Goal: Transaction & Acquisition: Download file/media

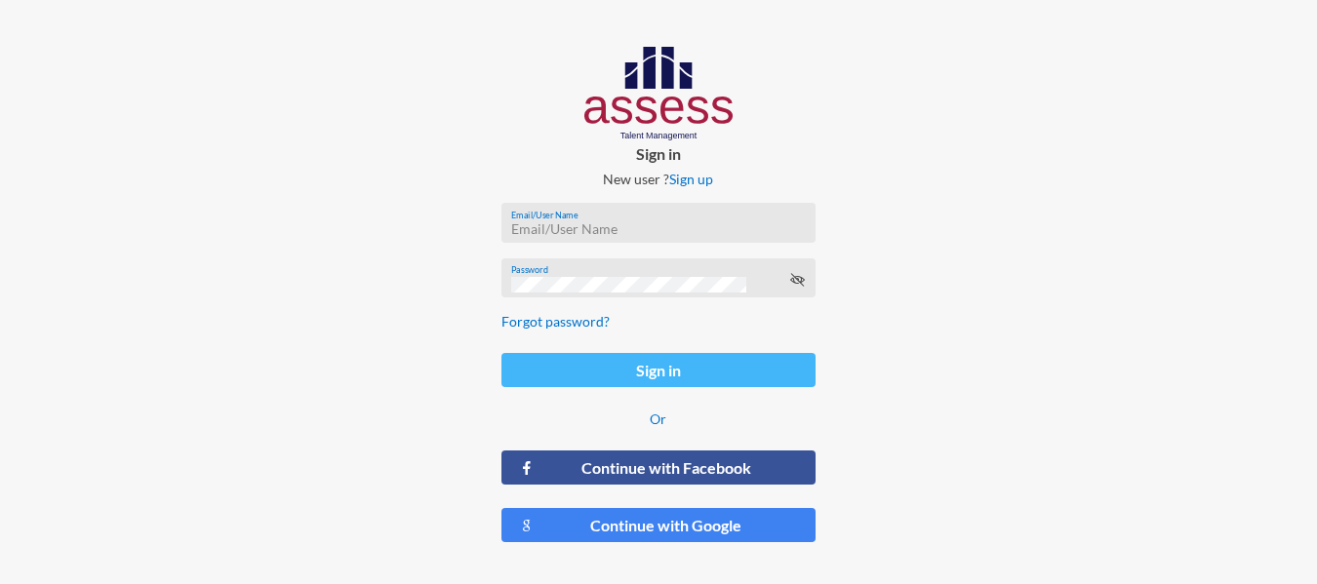
type input "ahmed.mostafaezzat@ibnsina-pharma.com"
click at [639, 364] on button "Sign in" at bounding box center [659, 370] width 314 height 34
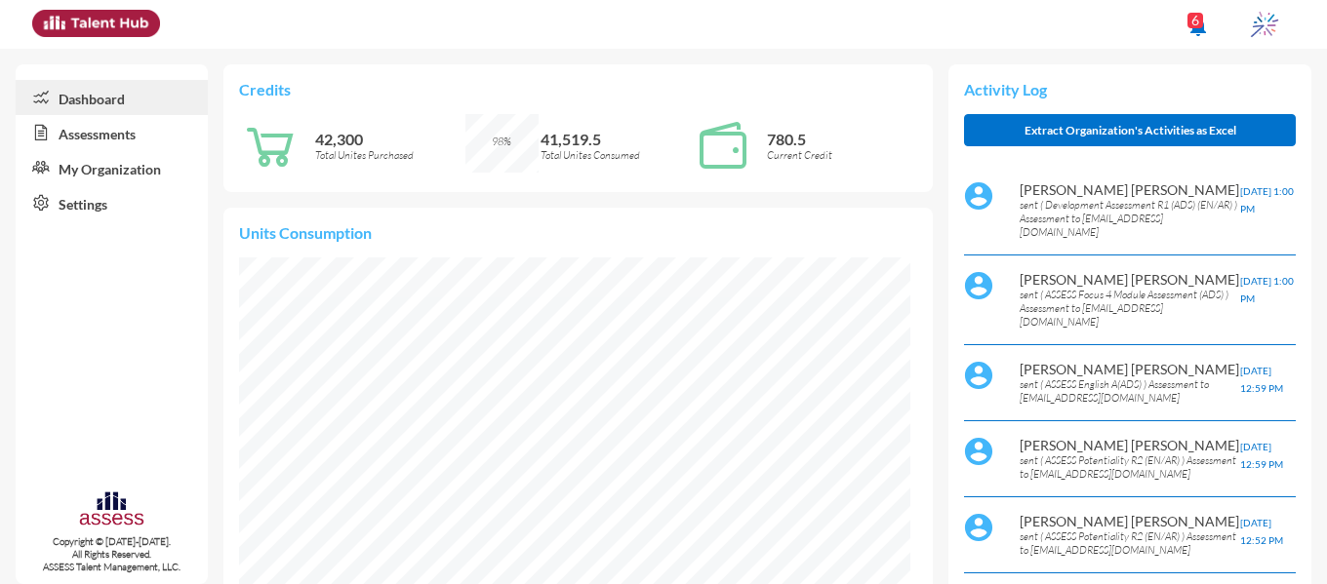
scroll to position [151, 320]
click at [113, 144] on link "Assessments" at bounding box center [112, 132] width 192 height 35
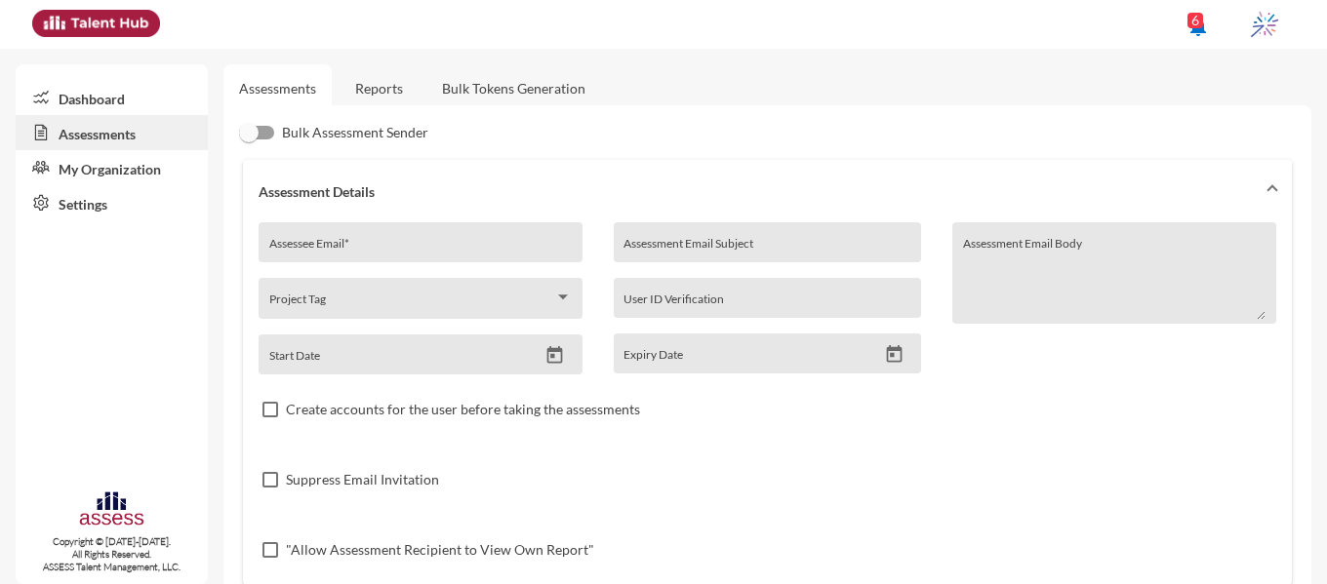
click at [385, 80] on link "Reports" at bounding box center [379, 88] width 79 height 48
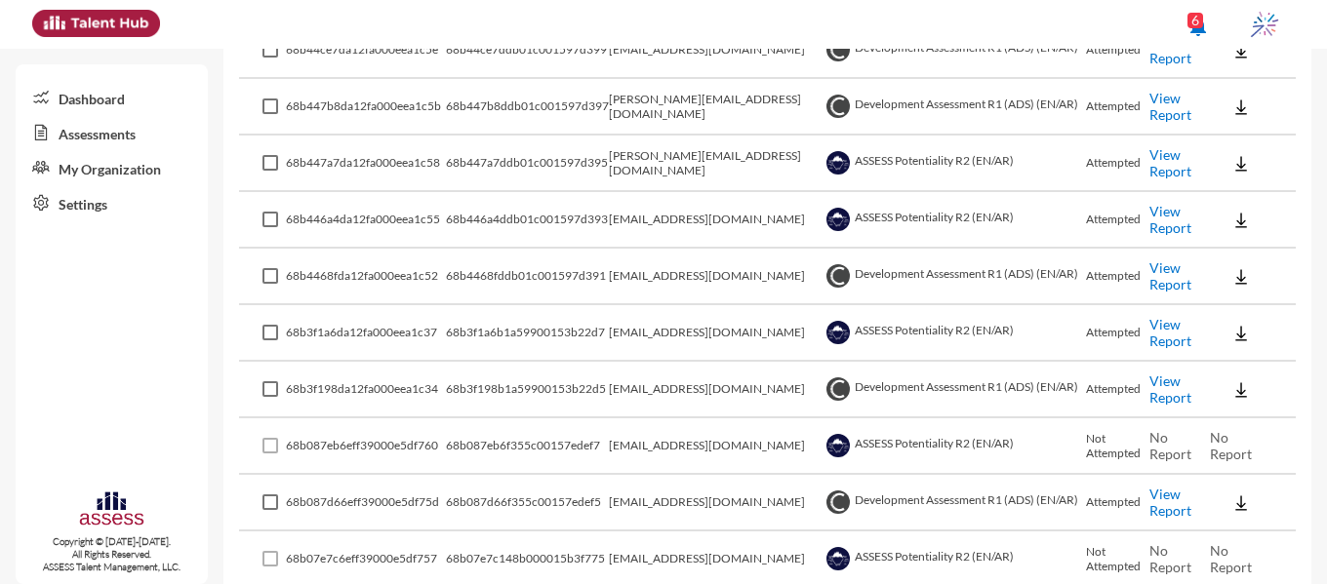
scroll to position [1756, 0]
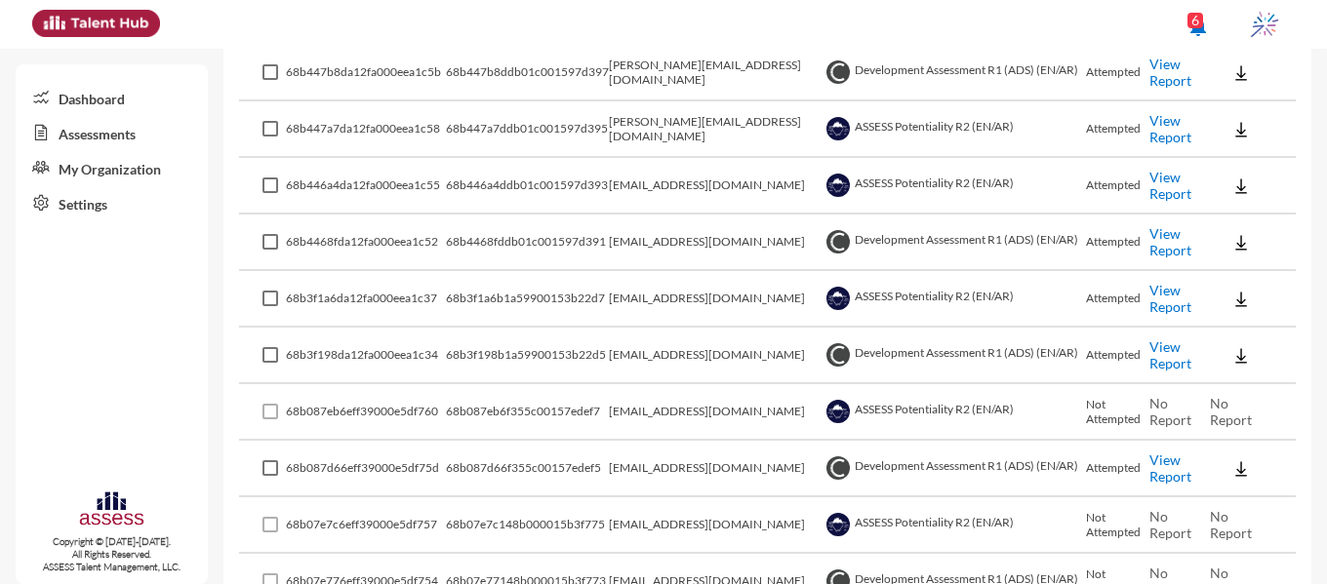
click at [1158, 299] on link "View Report" at bounding box center [1170, 298] width 42 height 33
click at [1171, 363] on link "View Report" at bounding box center [1170, 355] width 42 height 33
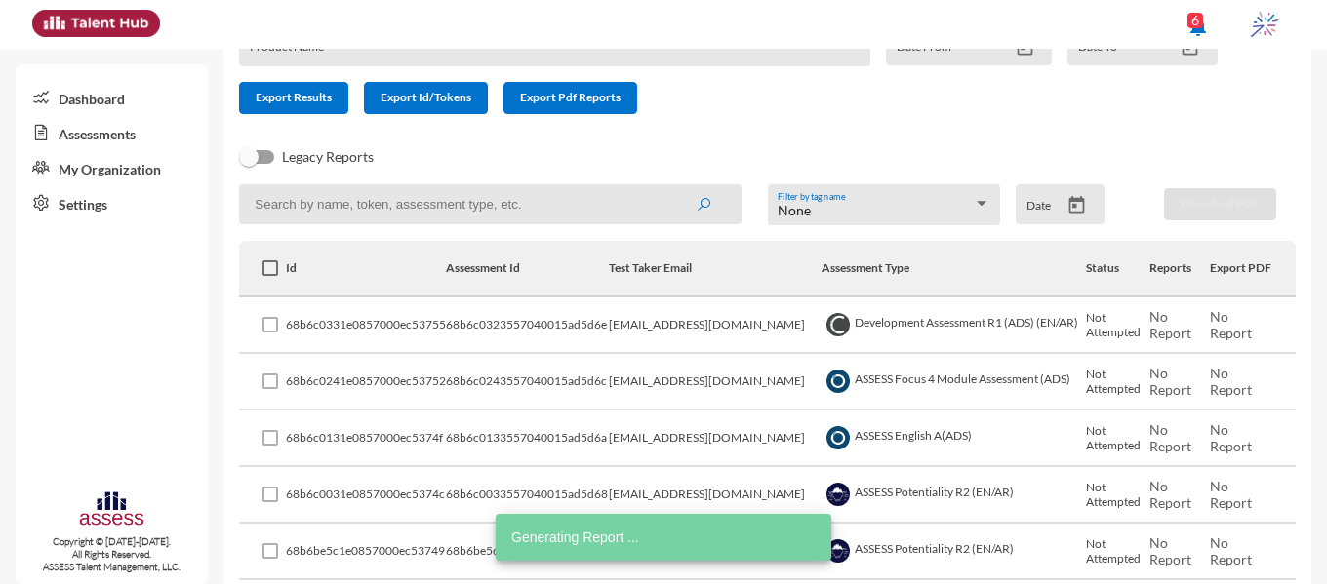
scroll to position [0, 0]
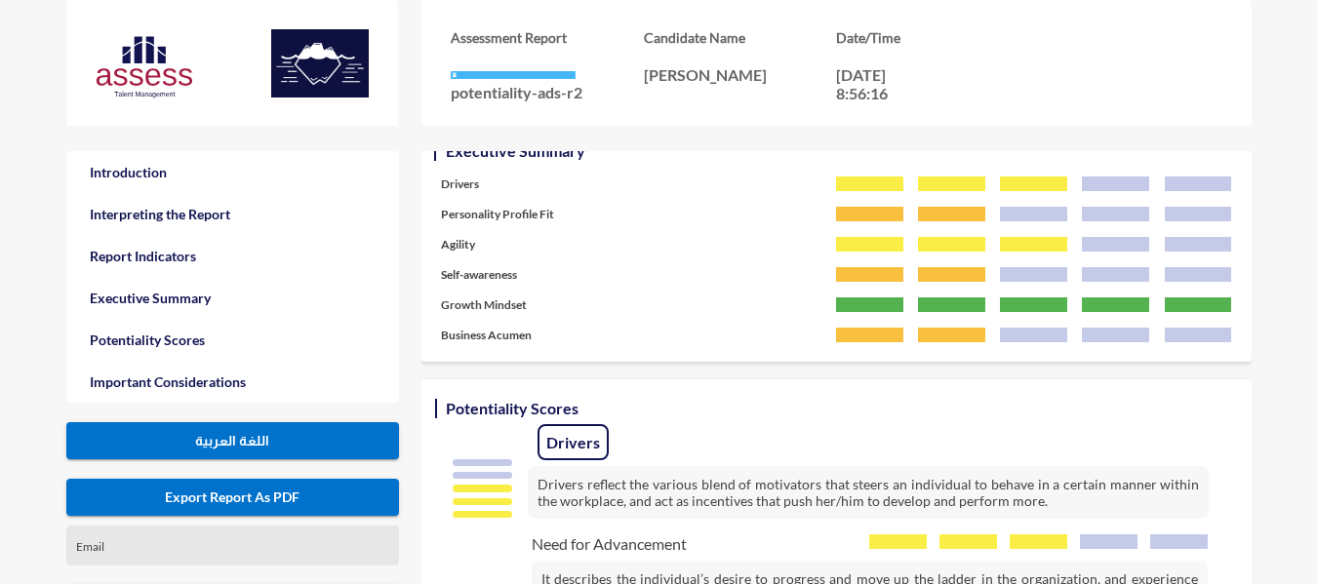
scroll to position [1073, 0]
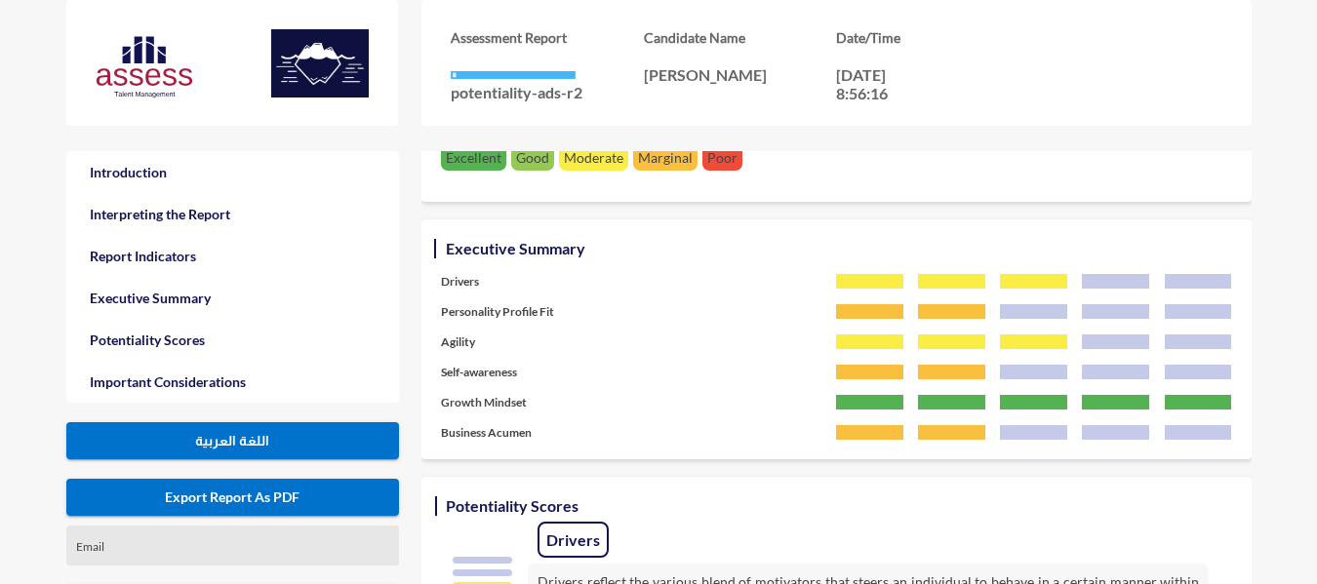
click at [278, 495] on span "Export Report As PDF" at bounding box center [232, 497] width 135 height 17
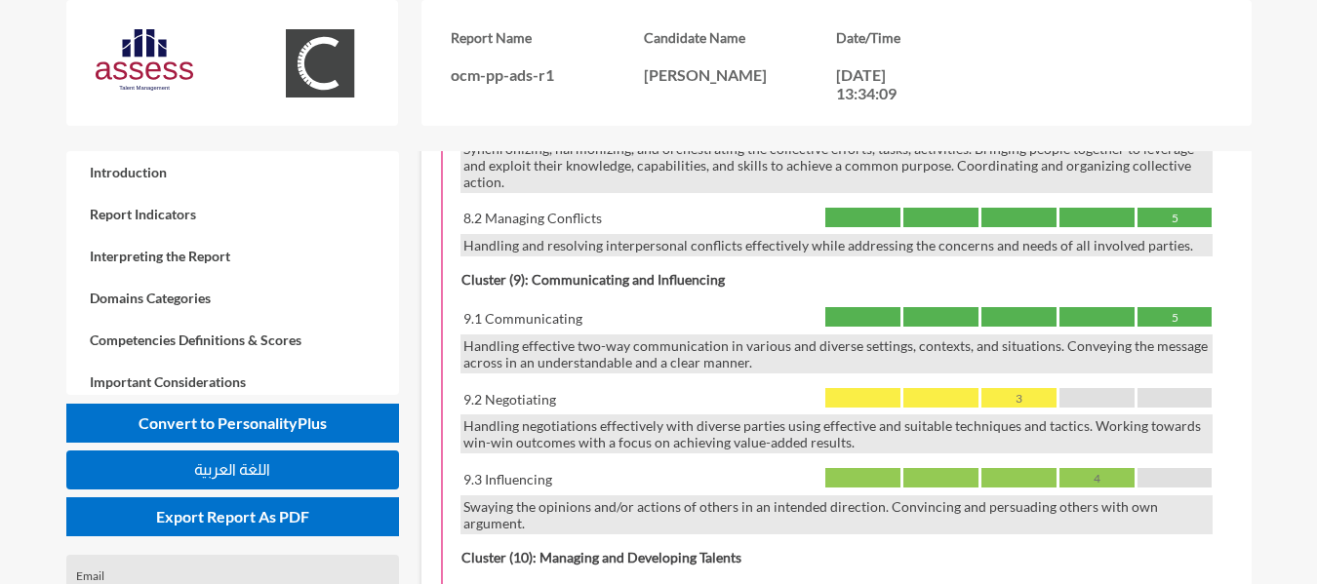
scroll to position [2635, 0]
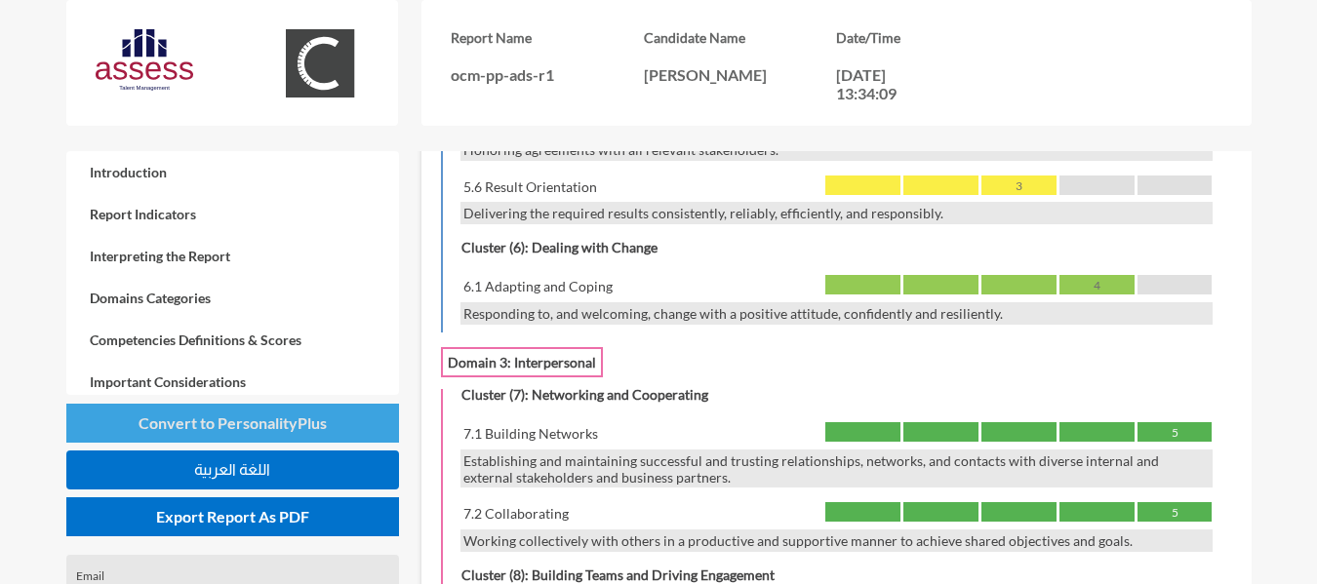
click at [263, 426] on span "Convert to PersonalityPlus" at bounding box center [233, 423] width 188 height 19
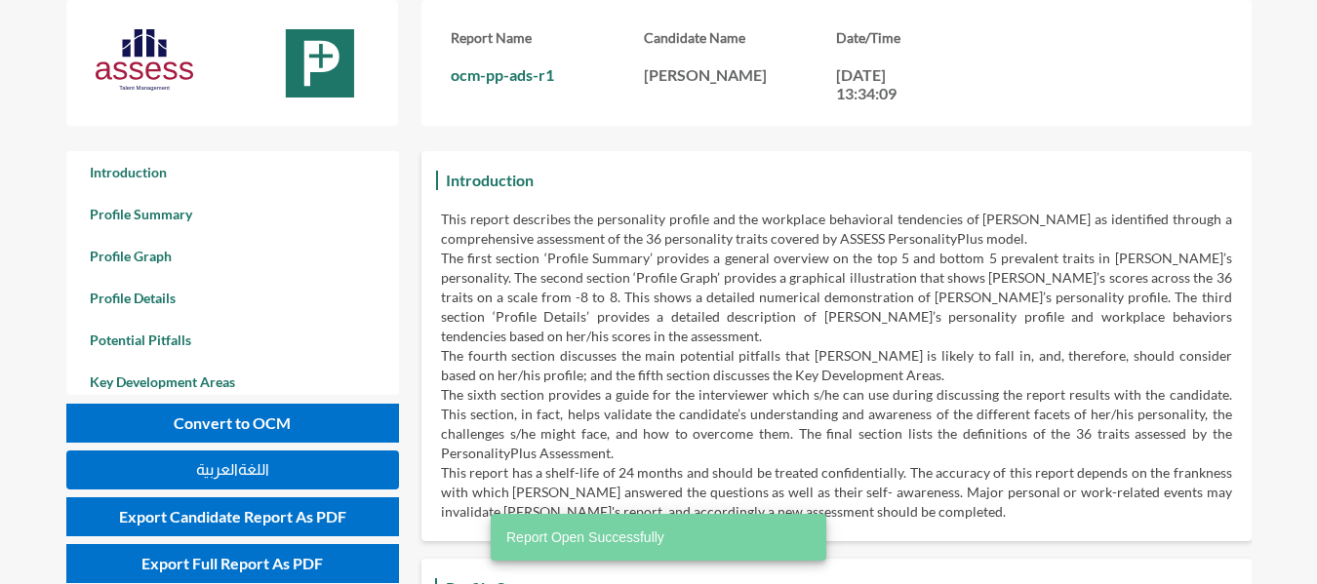
scroll to position [584, 1317]
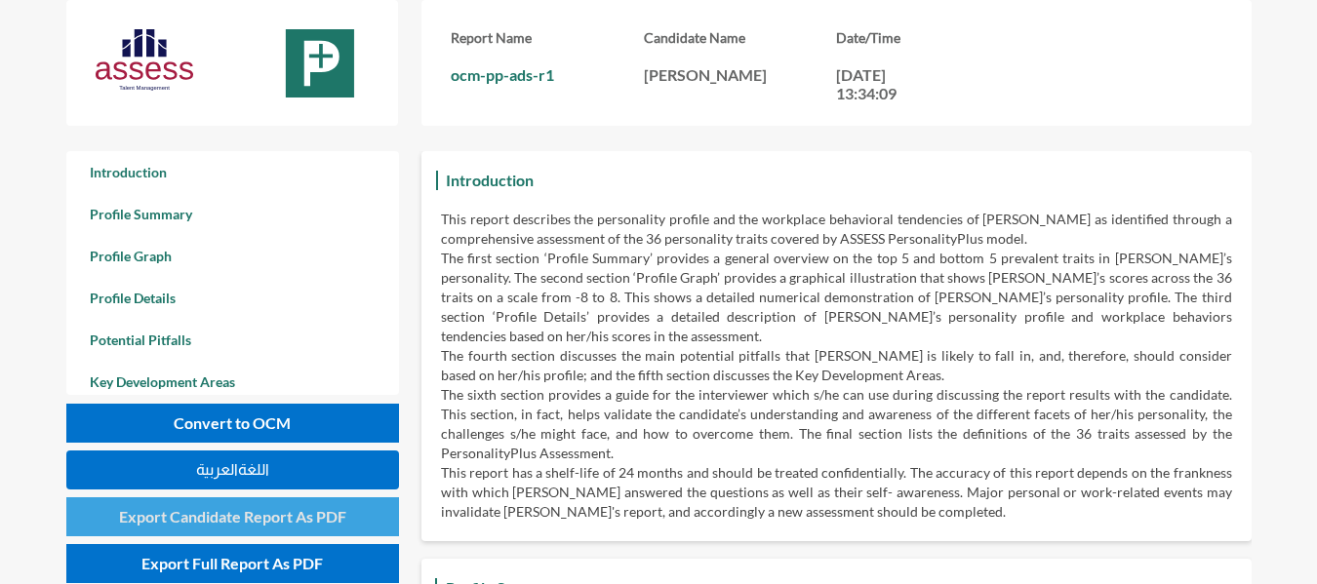
click at [271, 513] on span "Export Candidate Report As PDF" at bounding box center [232, 516] width 227 height 19
